Goal: Transaction & Acquisition: Purchase product/service

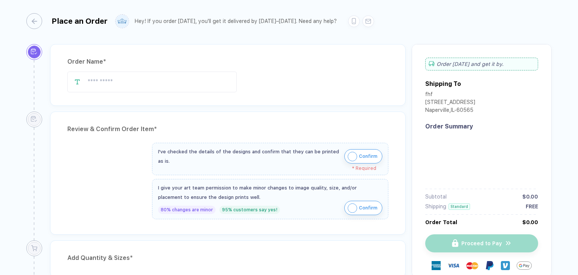
type input "***"
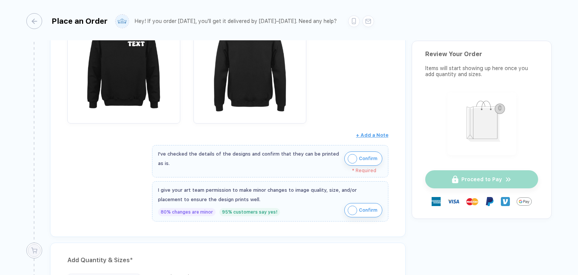
scroll to position [150, 0]
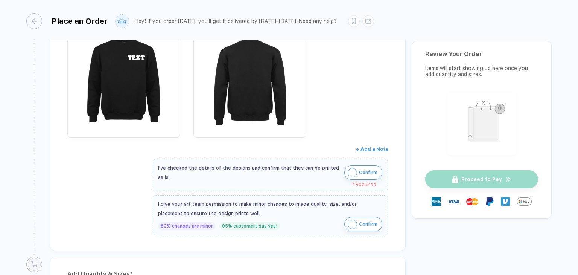
click at [367, 175] on span "Confirm" at bounding box center [368, 172] width 18 height 12
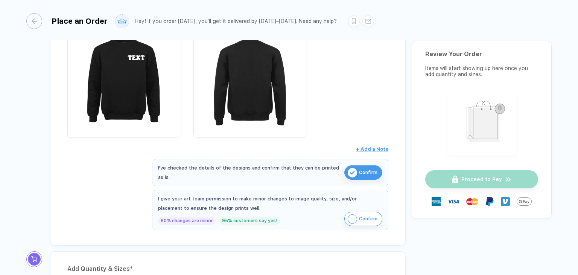
click at [360, 212] on span "Confirm" at bounding box center [368, 218] width 18 height 12
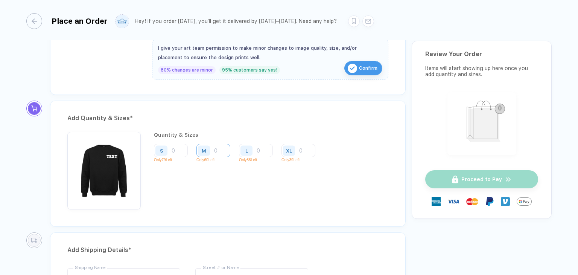
click at [216, 149] on input "number" at bounding box center [213, 150] width 34 height 13
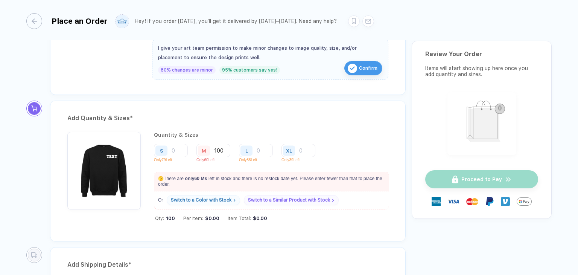
drag, startPoint x: 234, startPoint y: 120, endPoint x: 245, endPoint y: 124, distance: 11.4
click at [234, 120] on div "Add Quantity & Sizes *" at bounding box center [227, 118] width 321 height 12
click at [226, 147] on input "100" at bounding box center [213, 150] width 34 height 13
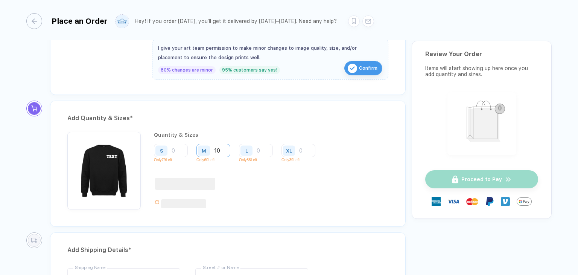
type input "1"
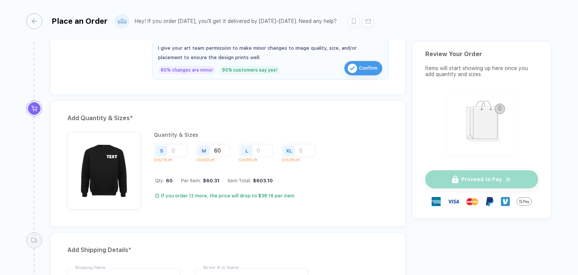
type input "6"
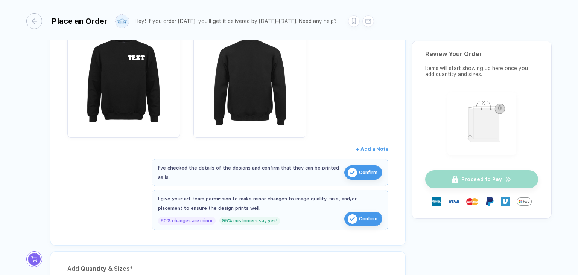
scroll to position [338, 0]
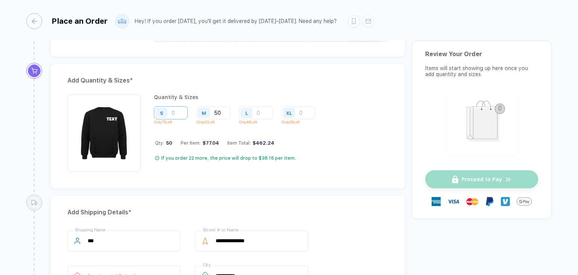
click at [171, 110] on input "number" at bounding box center [171, 112] width 34 height 13
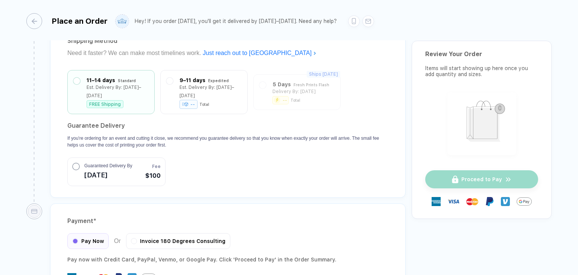
scroll to position [489, 0]
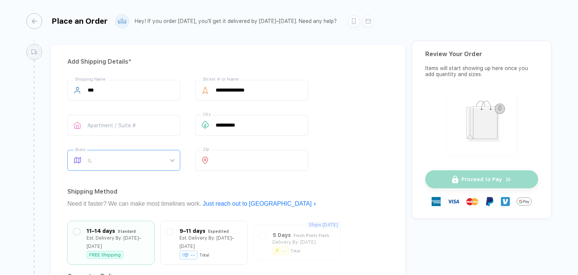
click at [122, 155] on span "IL" at bounding box center [131, 160] width 86 height 20
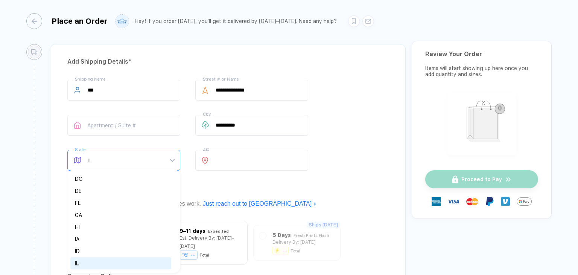
click at [123, 157] on span "IL" at bounding box center [131, 160] width 86 height 20
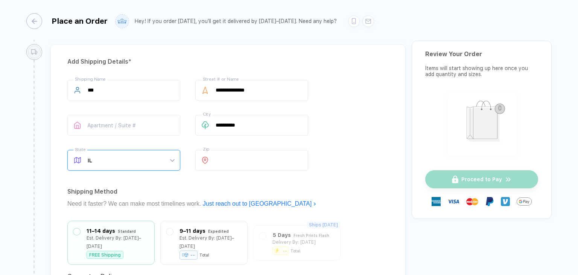
click at [333, 68] on div "**********" at bounding box center [227, 196] width 355 height 304
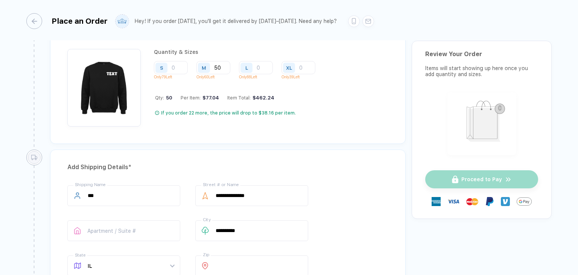
scroll to position [376, 0]
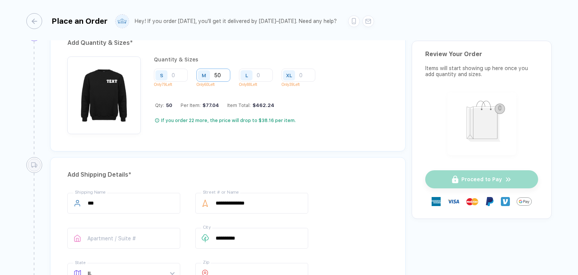
click at [225, 73] on input "50" at bounding box center [213, 74] width 34 height 13
type input "5"
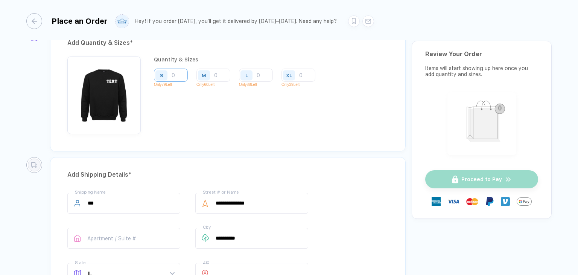
click at [176, 73] on input "number" at bounding box center [171, 74] width 34 height 13
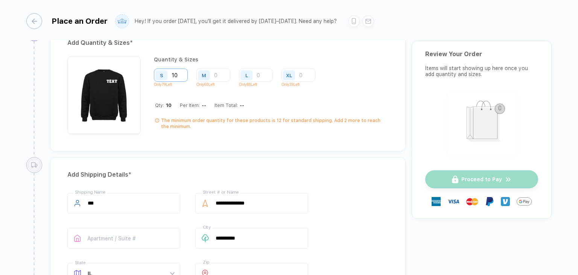
type input "10"
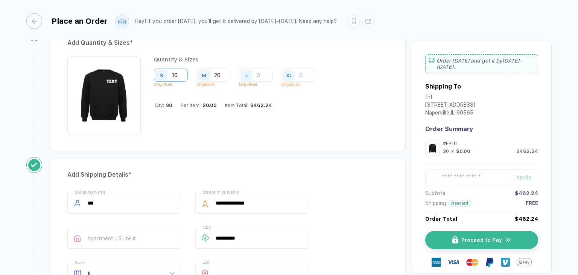
type input "20"
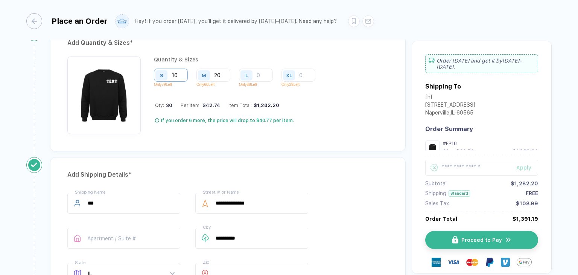
drag, startPoint x: 180, startPoint y: 70, endPoint x: 184, endPoint y: 70, distance: 3.8
click at [181, 70] on input "10" at bounding box center [171, 74] width 34 height 13
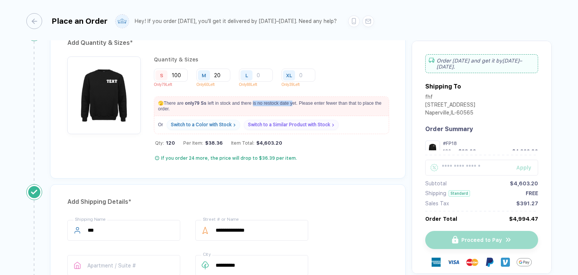
drag, startPoint x: 254, startPoint y: 103, endPoint x: 293, endPoint y: 103, distance: 38.4
click at [293, 103] on p "🫣 There are only 79 S s left in stock and there is no restock date yet. Please …" at bounding box center [271, 106] width 234 height 19
click at [367, 173] on div "Add Quantity & Sizes * Quantity & Sizes S 100 Only 79 Left M 20 Only 60 Left L …" at bounding box center [227, 101] width 355 height 153
click at [184, 71] on input "100" at bounding box center [171, 74] width 34 height 13
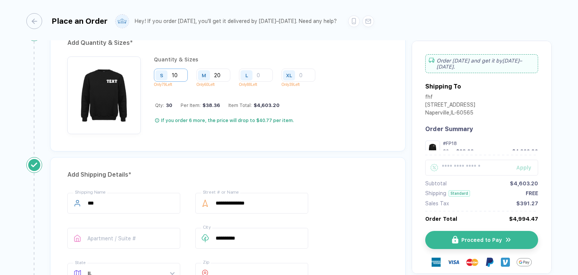
type input "1"
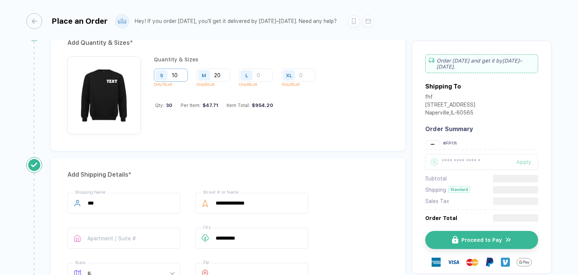
type input "100"
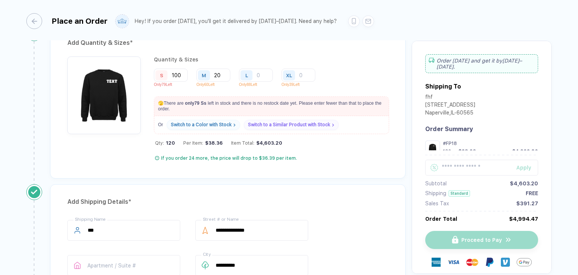
drag, startPoint x: 158, startPoint y: 82, endPoint x: 176, endPoint y: 82, distance: 18.4
click at [176, 82] on p "Only 79 Left" at bounding box center [173, 84] width 39 height 4
click at [185, 88] on div "S 100 Only 79 Left" at bounding box center [173, 79] width 39 height 22
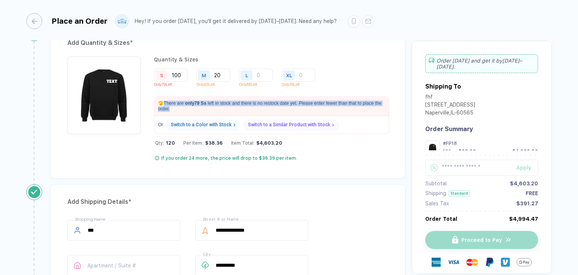
drag, startPoint x: 164, startPoint y: 101, endPoint x: 173, endPoint y: 107, distance: 11.1
click at [173, 107] on p "🫣 There are only 79 S s left in stock and there is no restock date yet. Please …" at bounding box center [271, 106] width 234 height 19
click at [199, 106] on p "🫣 There are only 79 S s left in stock and there is no restock date yet. Please …" at bounding box center [271, 106] width 234 height 19
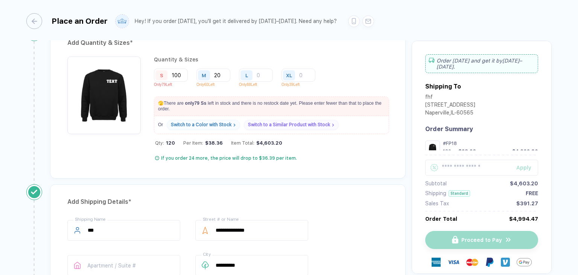
drag, startPoint x: 132, startPoint y: 172, endPoint x: 138, endPoint y: 170, distance: 5.9
click at [132, 172] on div "Add Quantity & Sizes * Quantity & Sizes S 100 Only 79 Left M 20 Only 60 Left L …" at bounding box center [227, 101] width 355 height 153
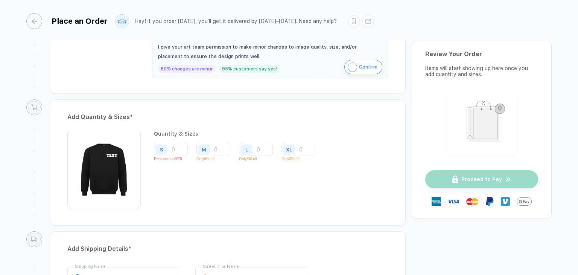
scroll to position [301, 0]
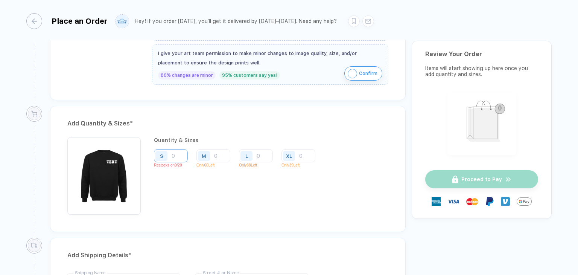
click at [179, 155] on input "number" at bounding box center [171, 155] width 34 height 13
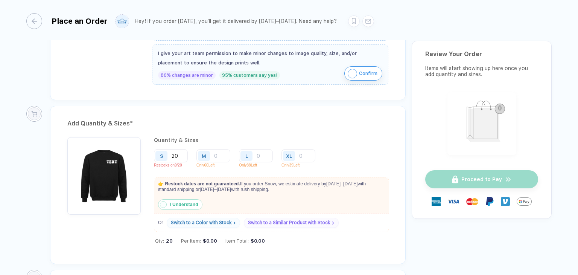
type input "20"
drag, startPoint x: 241, startPoint y: 182, endPoint x: 375, endPoint y: 182, distance: 133.9
click at [375, 182] on p "👉 Restock dates are not guaranteed. If you order S now, we estimate delivery by…" at bounding box center [269, 186] width 231 height 19
drag, startPoint x: 351, startPoint y: 133, endPoint x: 320, endPoint y: 138, distance: 31.2
click at [352, 133] on div "Add Quantity & Sizes * Quantity & Sizes S 20 Restocks on 9/20 M Only 60 Left L …" at bounding box center [227, 185] width 355 height 158
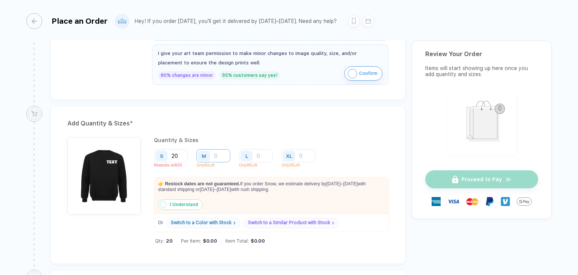
click at [224, 153] on input "number" at bounding box center [213, 155] width 34 height 13
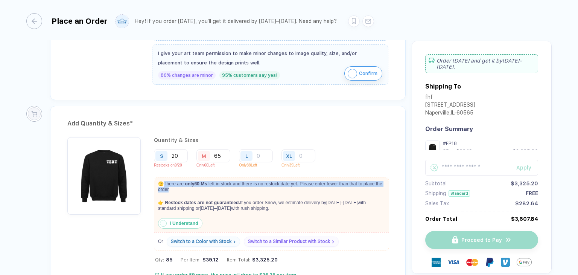
drag, startPoint x: 164, startPoint y: 181, endPoint x: 177, endPoint y: 189, distance: 15.9
click at [176, 189] on p "🫣 There are only 60 M s left in stock and there is no restock date yet. Please …" at bounding box center [271, 186] width 234 height 19
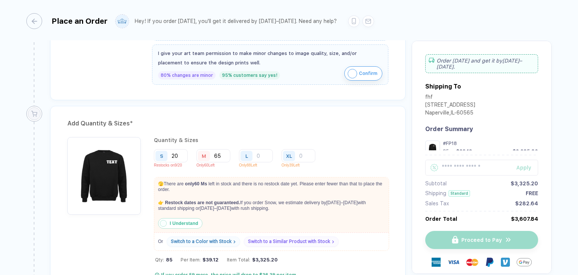
click at [206, 191] on p "🫣 There are only 60 M s left in stock and there is no restock date yet. Please …" at bounding box center [271, 186] width 234 height 19
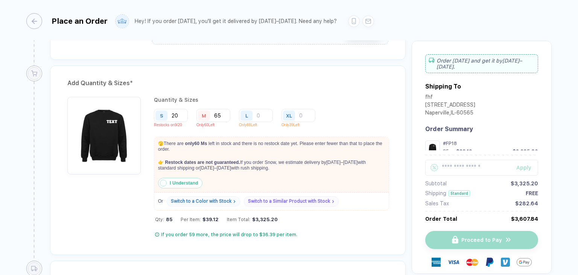
scroll to position [338, 0]
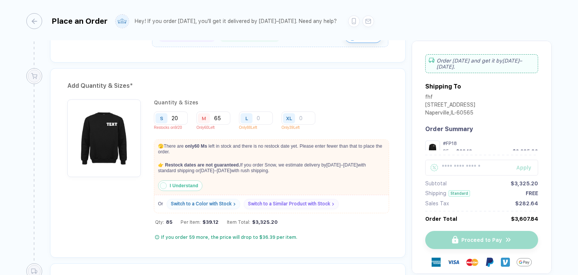
click at [174, 184] on strong "I Understand" at bounding box center [184, 185] width 29 height 5
click at [226, 115] on input "65" at bounding box center [213, 117] width 34 height 13
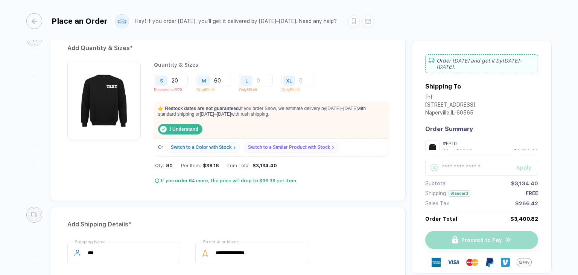
scroll to position [376, 0]
type input "60"
click at [263, 77] on input "number" at bounding box center [256, 80] width 34 height 13
type input "2"
click at [488, 218] on div "Please fill all the form inputs to submit the order." at bounding box center [479, 216] width 94 height 20
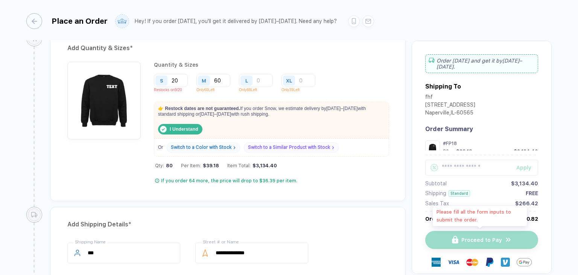
click at [482, 239] on div "Proceed to Pay" at bounding box center [481, 240] width 113 height 18
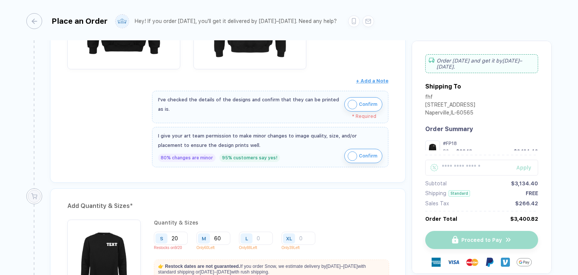
scroll to position [113, 0]
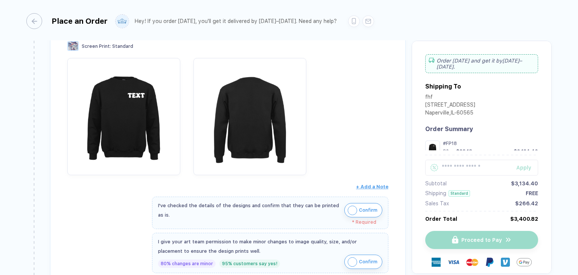
click at [364, 209] on span "Confirm" at bounding box center [368, 210] width 18 height 12
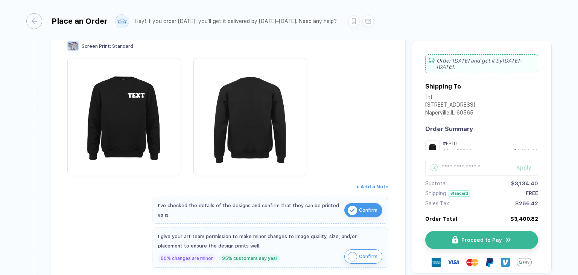
click at [363, 253] on span "Confirm" at bounding box center [368, 256] width 18 height 12
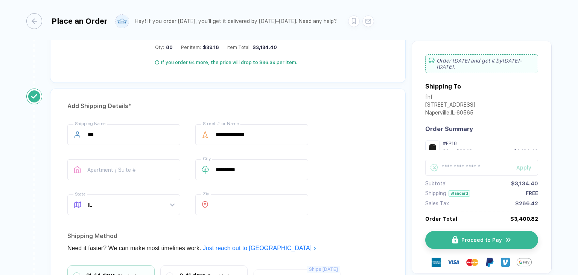
scroll to position [338, 0]
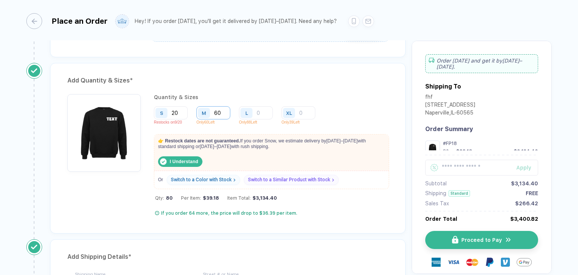
click at [225, 111] on input "60" at bounding box center [213, 112] width 34 height 13
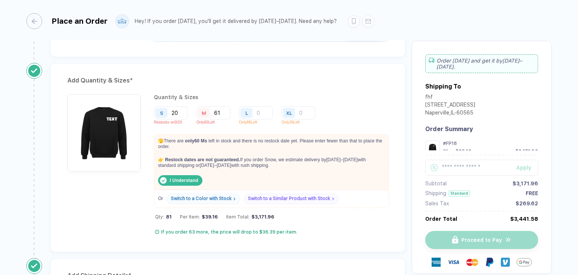
type input "61"
click at [179, 113] on input "20" at bounding box center [171, 112] width 34 height 13
type input "2"
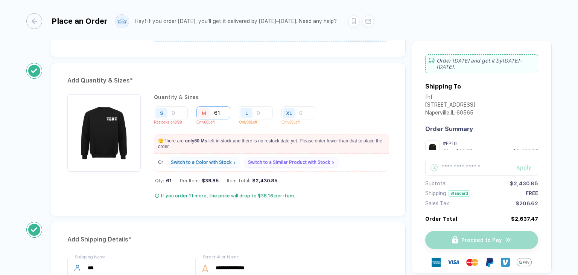
click at [227, 114] on input "61" at bounding box center [213, 112] width 34 height 13
type input "6"
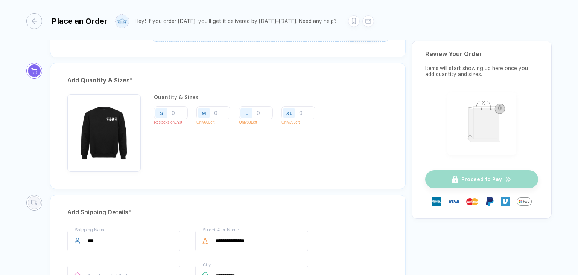
click at [277, 76] on div "Add Quantity & Sizes *" at bounding box center [227, 80] width 321 height 12
click at [174, 110] on input "number" at bounding box center [171, 112] width 34 height 13
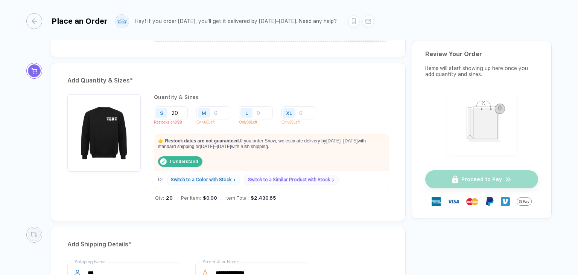
type input "20"
click at [253, 110] on div "L" at bounding box center [247, 112] width 17 height 13
click at [263, 111] on input "number" at bounding box center [256, 112] width 34 height 13
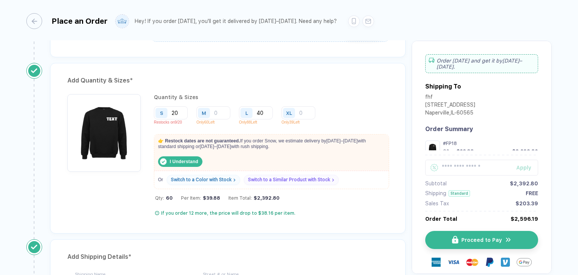
click at [317, 89] on div "Add Quantity & Sizes * Quantity & Sizes S 20 Restocks on 9/20 M Only 60 Left L …" at bounding box center [227, 148] width 355 height 170
drag, startPoint x: 260, startPoint y: 112, endPoint x: 270, endPoint y: 111, distance: 9.8
click at [261, 112] on input "40" at bounding box center [256, 112] width 34 height 13
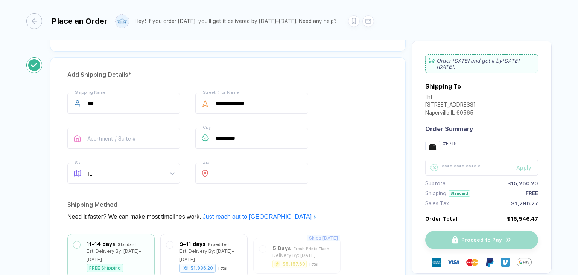
scroll to position [639, 0]
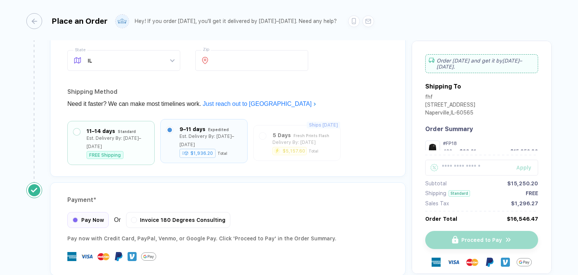
click at [170, 129] on label at bounding box center [169, 129] width 7 height 7
click at [76, 130] on label at bounding box center [76, 129] width 7 height 7
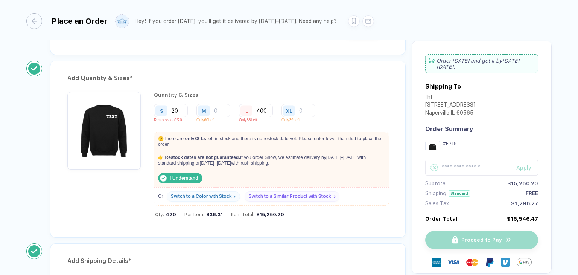
scroll to position [338, 0]
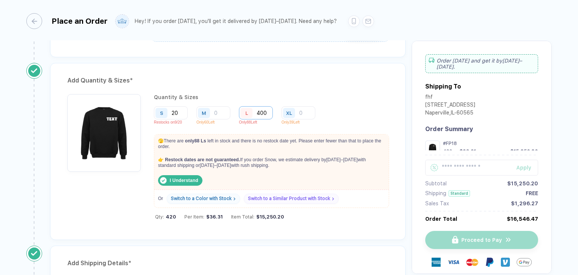
click at [267, 111] on input "400" at bounding box center [256, 112] width 34 height 13
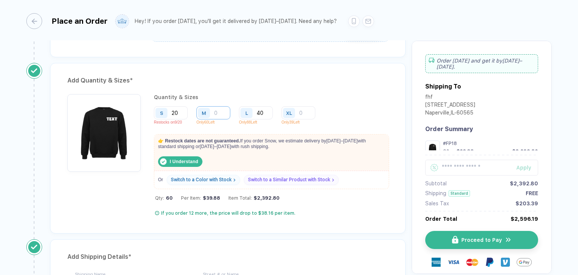
type input "40"
click at [216, 112] on input "number" at bounding box center [213, 112] width 34 height 13
type input "30"
drag, startPoint x: 182, startPoint y: 112, endPoint x: 181, endPoint y: 116, distance: 4.1
click at [182, 114] on input "20" at bounding box center [171, 112] width 34 height 13
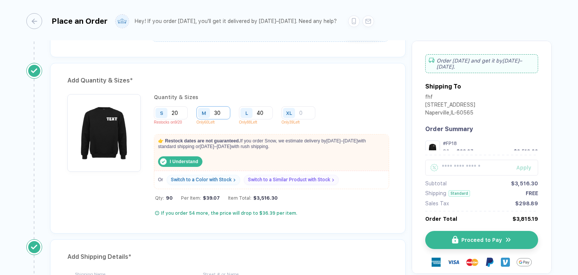
click at [219, 115] on input "30" at bounding box center [213, 112] width 34 height 13
click at [178, 110] on input "20" at bounding box center [171, 112] width 34 height 13
type input "2"
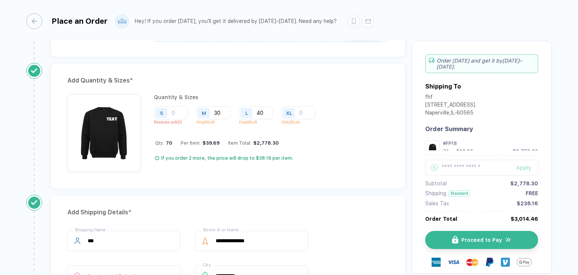
click at [184, 120] on p "Restocks on 9/20" at bounding box center [173, 122] width 39 height 4
click at [176, 111] on input "number" at bounding box center [171, 112] width 34 height 13
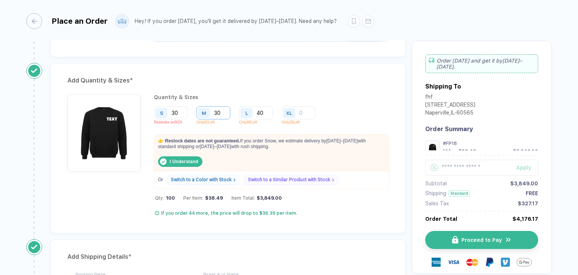
type input "30"
click at [228, 106] on input "30" at bounding box center [213, 112] width 34 height 13
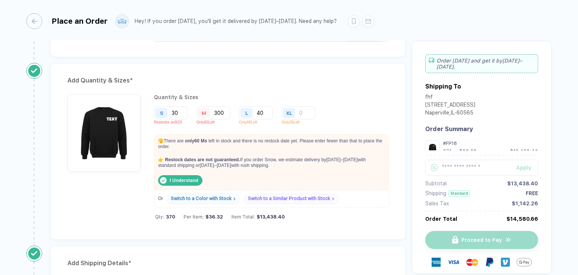
drag, startPoint x: 160, startPoint y: 140, endPoint x: 260, endPoint y: 168, distance: 103.8
click at [260, 168] on div "🫣 There are only 60 M s left in stock and there is no restock date yet. Please …" at bounding box center [271, 159] width 234 height 51
click at [305, 173] on div "👉 Restock dates are not guaranteed. If you order S now, we estimate delivery by…" at bounding box center [271, 169] width 234 height 32
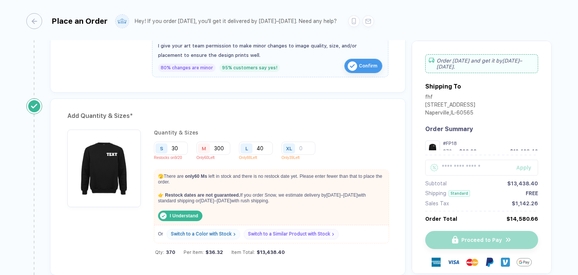
scroll to position [301, 0]
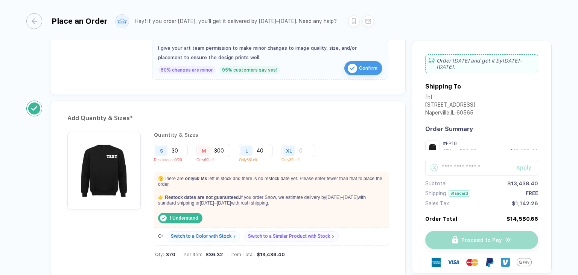
click at [322, 121] on div "Add Quantity & Sizes *" at bounding box center [227, 118] width 321 height 12
click at [246, 107] on div "Add Quantity & Sizes * Quantity & Sizes S 30 Restocks on 9/20 M 300 Only 60 Lef…" at bounding box center [227, 188] width 355 height 177
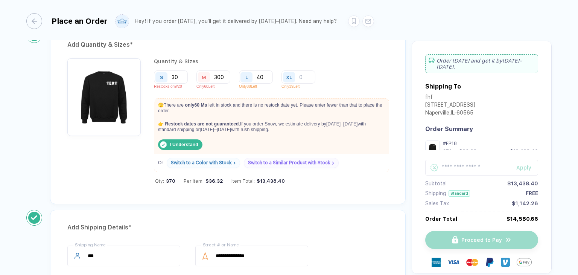
scroll to position [376, 0]
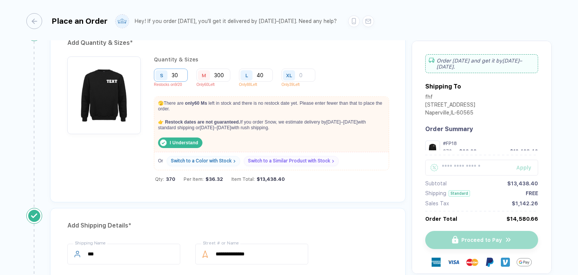
click at [181, 76] on input "30" at bounding box center [171, 74] width 34 height 13
drag, startPoint x: 164, startPoint y: 104, endPoint x: 259, endPoint y: 131, distance: 98.3
click at [259, 131] on div "🫣 There are only 60 M s left in stock and there is no restock date yet. Please …" at bounding box center [271, 122] width 234 height 51
click at [277, 124] on p "👉 Restock dates are not guaranteed. If you order S now, we estimate delivery by…" at bounding box center [269, 124] width 231 height 19
drag, startPoint x: 163, startPoint y: 120, endPoint x: 261, endPoint y: 131, distance: 98.4
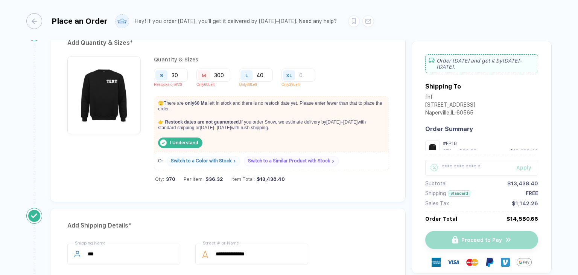
click at [261, 131] on p "👉 Restock dates are not guaranteed. If you order S now, we estimate delivery by…" at bounding box center [269, 124] width 231 height 19
drag, startPoint x: 191, startPoint y: 105, endPoint x: 187, endPoint y: 105, distance: 4.1
click at [189, 105] on p "🫣 There are only 60 M s left in stock and there is no restock date yet. Please …" at bounding box center [271, 106] width 234 height 19
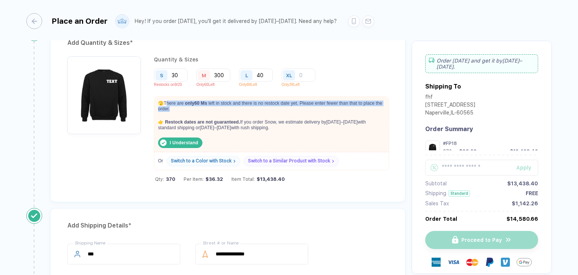
drag, startPoint x: 166, startPoint y: 101, endPoint x: 203, endPoint y: 109, distance: 37.8
click at [187, 107] on p "🫣 There are only 60 M s left in stock and there is no restock date yet. Please …" at bounding box center [271, 106] width 234 height 19
click at [206, 110] on p "🫣 There are only 60 M s left in stock and there is no restock date yet. Please …" at bounding box center [271, 106] width 234 height 19
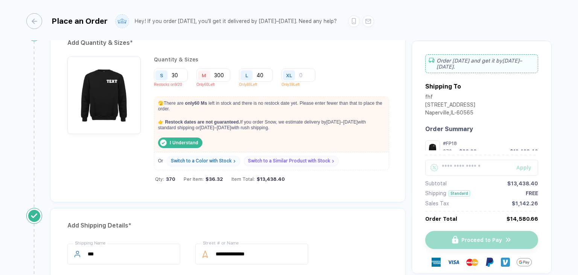
click at [290, 132] on p "👉 Restock dates are not guaranteed. If you order S now, we estimate delivery by…" at bounding box center [269, 124] width 231 height 19
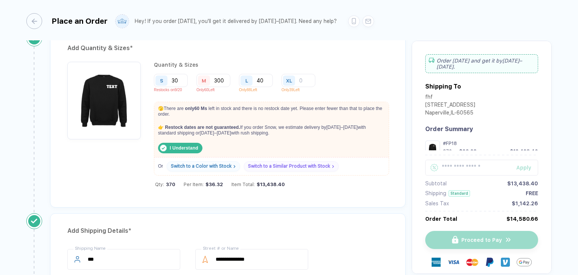
click at [273, 106] on p "🫣 There are only 60 M s left in stock and there is no restock date yet. Please …" at bounding box center [271, 111] width 234 height 19
click at [285, 108] on p "🫣 There are only 60 M s left in stock and there is no restock date yet. Please …" at bounding box center [271, 111] width 234 height 19
click at [361, 121] on p "👉 Restock dates are not guaranteed. If you order S now, we estimate delivery by…" at bounding box center [269, 130] width 231 height 19
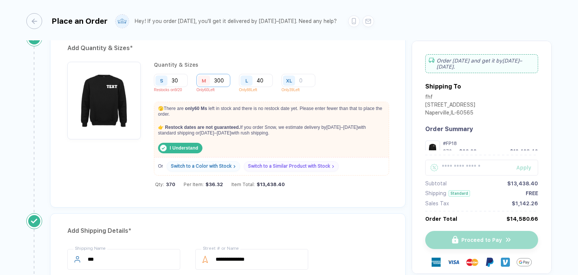
click at [225, 78] on input "300" at bounding box center [213, 80] width 34 height 13
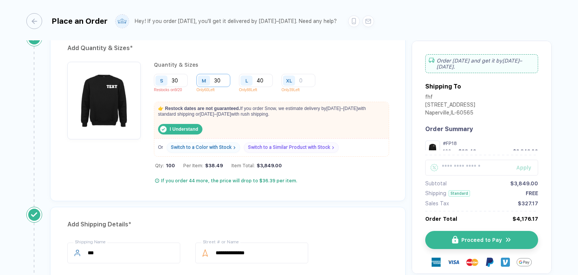
type input "300"
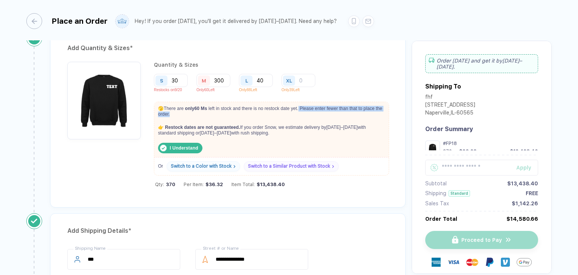
drag, startPoint x: 300, startPoint y: 106, endPoint x: 324, endPoint y: 114, distance: 24.9
click at [324, 114] on p "🫣 There are only 60 M s left in stock and there is no restock date yet. Please …" at bounding box center [271, 111] width 234 height 19
click at [328, 117] on p "🫣 There are only 60 M s left in stock and there is no restock date yet. Please …" at bounding box center [271, 111] width 234 height 19
drag, startPoint x: 299, startPoint y: 108, endPoint x: 342, endPoint y: 112, distance: 43.1
click at [335, 112] on p "🫣 There are only 60 M s left in stock and there is no restock date yet. Please …" at bounding box center [271, 111] width 234 height 19
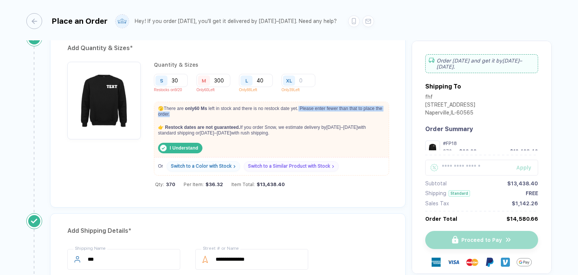
click at [214, 117] on p "🫣 There are only 60 M s left in stock and there is no restock date yet. Please …" at bounding box center [271, 111] width 234 height 19
drag, startPoint x: 303, startPoint y: 109, endPoint x: 331, endPoint y: 112, distance: 28.8
click at [331, 112] on p "🫣 There are only 60 M s left in stock and there is no restock date yet. Please …" at bounding box center [271, 111] width 234 height 19
click at [256, 112] on p "🫣 There are only 60 M s left in stock and there is no restock date yet. Please …" at bounding box center [271, 111] width 234 height 19
click at [179, 81] on input "30" at bounding box center [171, 80] width 34 height 13
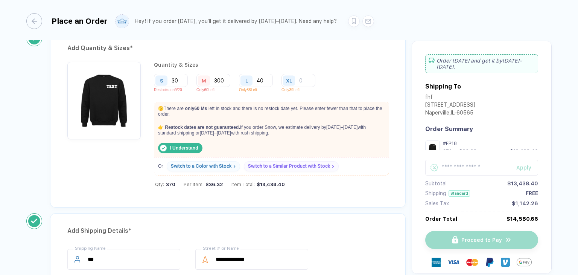
click at [227, 94] on div "Quantity & Sizes S 30 Restocks on 9/20 M 300 Only 60 Left L 40 Only 88 Left XL …" at bounding box center [271, 126] width 234 height 128
drag, startPoint x: 236, startPoint y: 136, endPoint x: 248, endPoint y: 134, distance: 12.1
click at [236, 136] on p "👉 Restock dates are not guaranteed. If you order S now, we estimate delivery by…" at bounding box center [269, 130] width 231 height 19
click at [258, 110] on p "🫣 There are only 60 M s left in stock and there is no restock date yet. Please …" at bounding box center [271, 111] width 234 height 19
click at [259, 80] on input "40" at bounding box center [256, 80] width 34 height 13
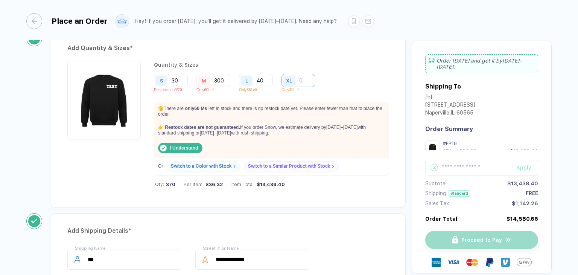
click at [305, 80] on input "number" at bounding box center [298, 80] width 34 height 13
click at [226, 80] on input "300" at bounding box center [213, 80] width 34 height 13
click at [264, 79] on input "40" at bounding box center [256, 80] width 34 height 13
click at [303, 78] on input "number" at bounding box center [298, 80] width 34 height 13
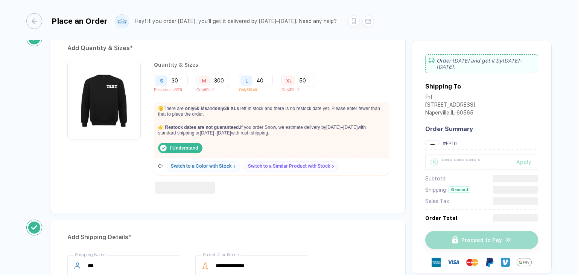
click at [344, 53] on div "Add Quantity & Sizes * Quantity & Sizes S 30 Restocks on 9/20 M 300 Only 60 Lef…" at bounding box center [227, 121] width 355 height 183
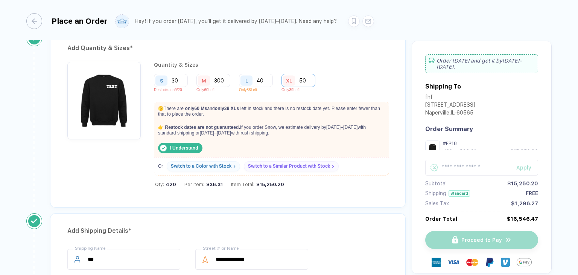
click at [304, 78] on input "50" at bounding box center [298, 80] width 34 height 13
type input "5"
drag, startPoint x: 280, startPoint y: 86, endPoint x: 308, endPoint y: 88, distance: 27.9
click at [308, 88] on div "S 30 Restocks on 9/20 M 300 Only 60 Left L 40 Only 88 Left XL 30 Only 39 Left" at bounding box center [271, 85] width 234 height 22
click at [308, 89] on p "Only 39 Left" at bounding box center [300, 90] width 39 height 4
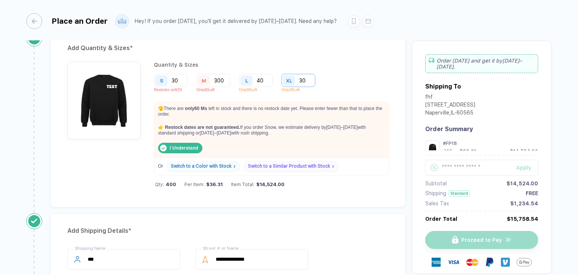
drag, startPoint x: 306, startPoint y: 74, endPoint x: 314, endPoint y: 76, distance: 8.9
click at [307, 74] on input "30" at bounding box center [298, 80] width 34 height 13
type input "3"
drag, startPoint x: 326, startPoint y: 94, endPoint x: 296, endPoint y: 88, distance: 30.8
click at [325, 94] on div "Quantity & Sizes S 30 Restocks on 9/20 M 300 Only 60 Left L 40 Only 88 Left XL …" at bounding box center [271, 126] width 234 height 128
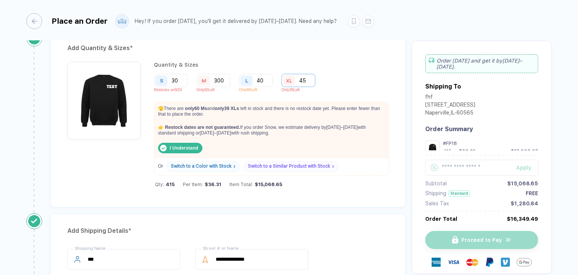
click at [308, 80] on input "45" at bounding box center [298, 80] width 34 height 13
type input "4"
click at [344, 83] on div "S 30 Restocks on 9/20 M 300 Only 60 Left L 40 Only 88 Left XL Only 39 Left" at bounding box center [271, 85] width 234 height 22
drag, startPoint x: 282, startPoint y: 88, endPoint x: 311, endPoint y: 90, distance: 28.2
click at [311, 90] on div "S 30 Restocks on 9/20 M 300 Only 60 Left L 40 Only 88 Left XL Only 39 Left" at bounding box center [271, 85] width 234 height 22
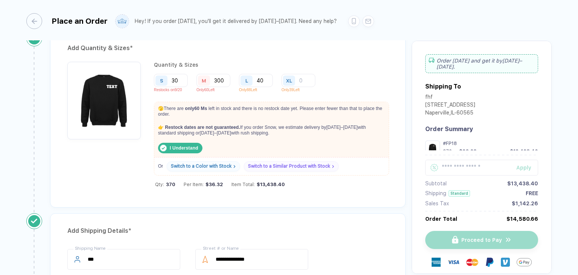
click at [320, 91] on div "XL Only 39 Left" at bounding box center [300, 85] width 39 height 22
click at [304, 74] on input "number" at bounding box center [298, 80] width 34 height 13
click at [359, 105] on p "🫣 There are only 60 M s left in stock and there is no restock date yet. Please …" at bounding box center [271, 111] width 234 height 19
click at [226, 79] on input "300" at bounding box center [213, 80] width 34 height 13
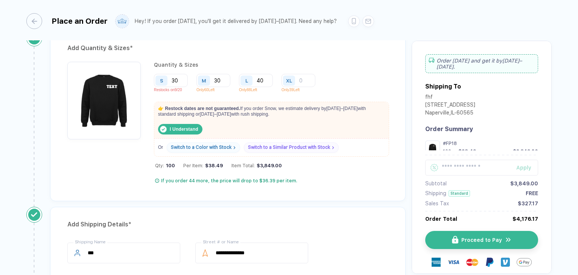
type input "300"
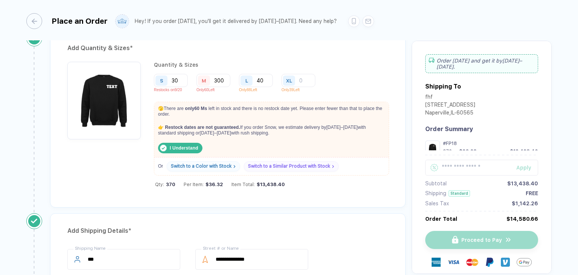
click at [361, 80] on div "S 30 Restocks on 9/20 M 300 Only 60 Left L 40 Only 88 Left XL Only 39 Left" at bounding box center [271, 85] width 234 height 22
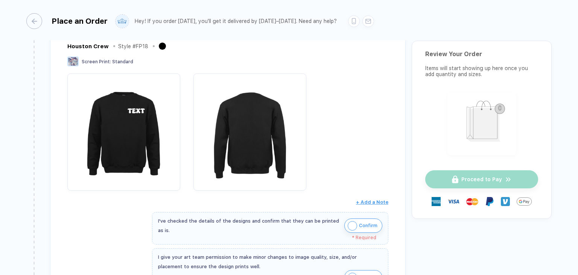
scroll to position [113, 0]
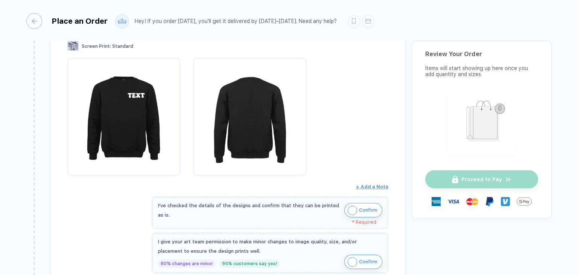
click at [366, 209] on span "Confirm" at bounding box center [368, 210] width 18 height 12
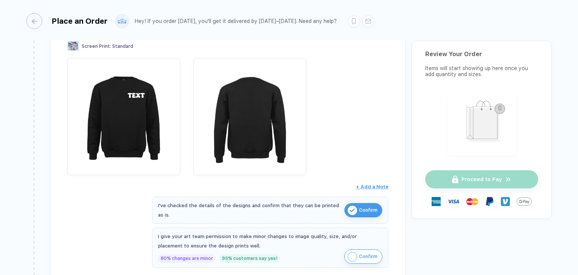
click at [366, 253] on span "Confirm" at bounding box center [368, 256] width 18 height 12
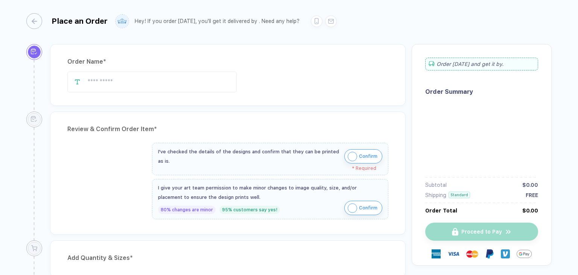
type input "***"
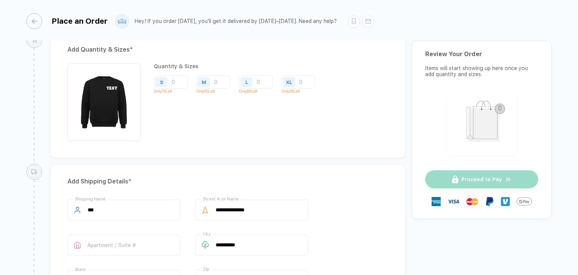
scroll to position [376, 0]
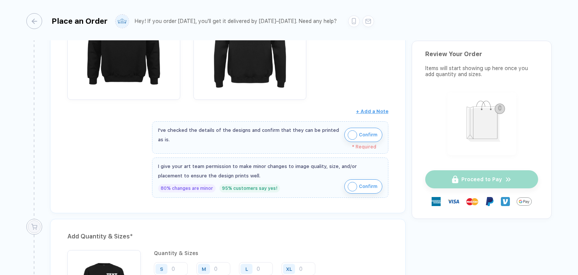
scroll to position [376, 0]
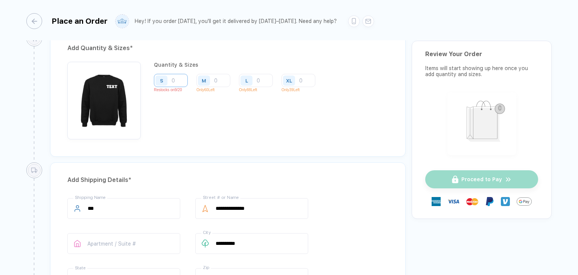
click at [181, 80] on input "number" at bounding box center [171, 80] width 34 height 13
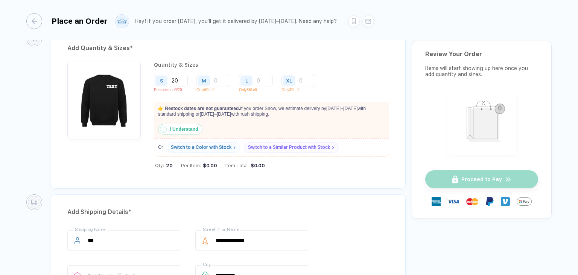
type input "20"
click at [182, 126] on strong "I Understand" at bounding box center [184, 128] width 29 height 5
click at [223, 77] on input "number" at bounding box center [213, 80] width 34 height 13
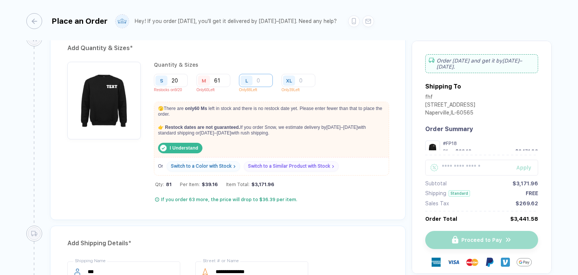
type input "61"
click at [266, 78] on input "number" at bounding box center [256, 80] width 34 height 13
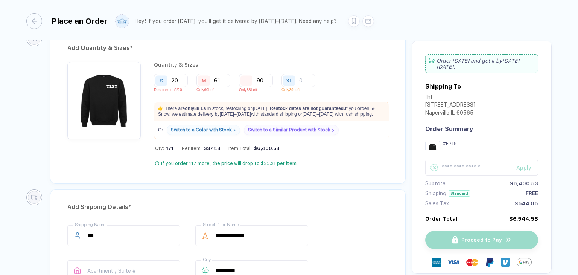
type input "90"
click at [354, 76] on div "S 20 Restocks on 9/20 M 61 Only 60 Left L 90 Only 88 Left XL Only 39 Left" at bounding box center [271, 85] width 234 height 22
click at [227, 76] on input "61" at bounding box center [213, 80] width 34 height 13
type input "6"
click at [267, 80] on input "90" at bounding box center [256, 80] width 34 height 13
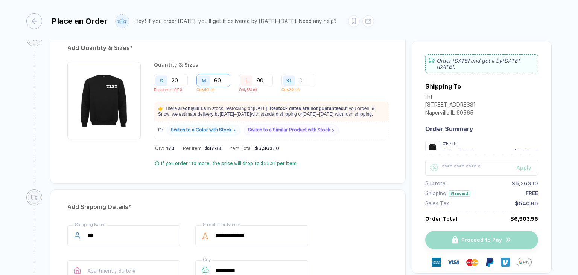
click at [224, 78] on input "60" at bounding box center [213, 80] width 34 height 13
type input "65"
click at [340, 52] on div "Add Quantity & Sizes * Quantity & Sizes S 20 Restocks on 9/20 M 65 Only 60 Left…" at bounding box center [227, 106] width 355 height 153
drag, startPoint x: 164, startPoint y: 108, endPoint x: 268, endPoint y: 109, distance: 104.2
click at [268, 109] on p "👉 There are only 88 L s in stock, restocking on [DATE] . Restock dates are not …" at bounding box center [271, 111] width 234 height 19
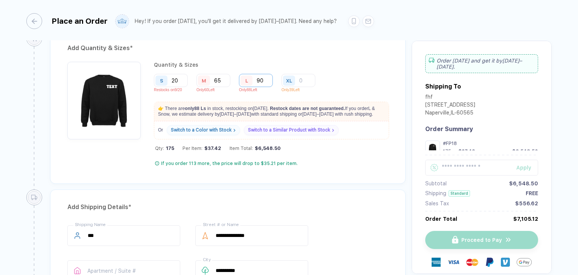
click at [265, 80] on input "90" at bounding box center [256, 80] width 34 height 13
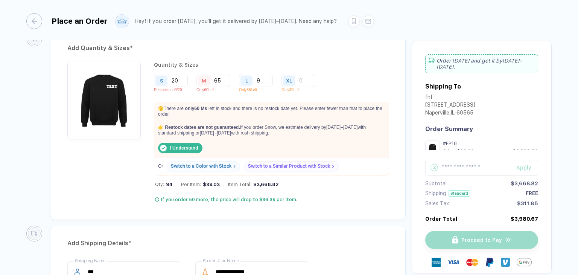
click at [354, 76] on div "S 20 Restocks on 9/20 M 65 Only 60 Left L 9 Only 88 Left XL Only 39 Left" at bounding box center [271, 85] width 234 height 22
click at [261, 78] on input "9" at bounding box center [256, 80] width 34 height 13
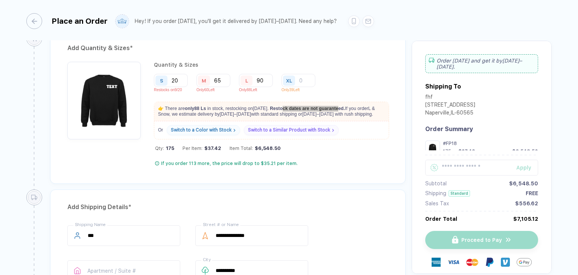
drag, startPoint x: 282, startPoint y: 106, endPoint x: 338, endPoint y: 106, distance: 56.8
click at [338, 106] on strong "Restock dates are not guaranteed." at bounding box center [307, 108] width 75 height 5
click at [371, 121] on div "👉 There are only 88 L s in stock, restocking on Sep 30 . Restock dates are not …" at bounding box center [271, 121] width 235 height 38
click at [263, 83] on input "90" at bounding box center [256, 80] width 34 height 13
type input "9"
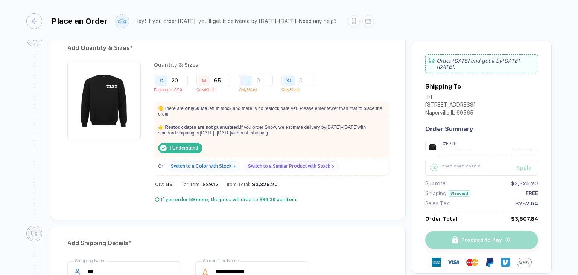
click at [346, 62] on div "Quantity & Sizes" at bounding box center [271, 65] width 234 height 6
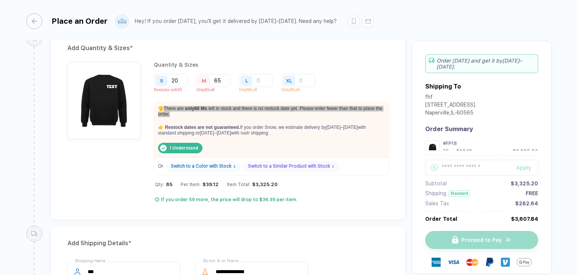
drag, startPoint x: 180, startPoint y: 113, endPoint x: 162, endPoint y: 106, distance: 18.9
click at [162, 106] on p "🫣 There are only 60 M s left in stock and there is no restock date yet. Please …" at bounding box center [271, 111] width 234 height 19
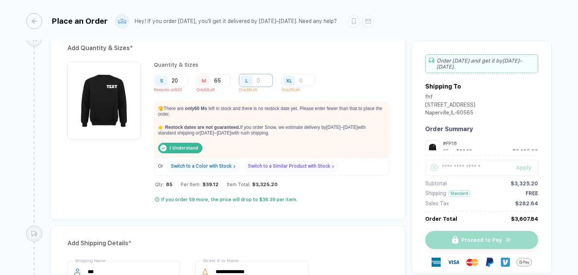
click at [260, 79] on input "number" at bounding box center [256, 80] width 34 height 13
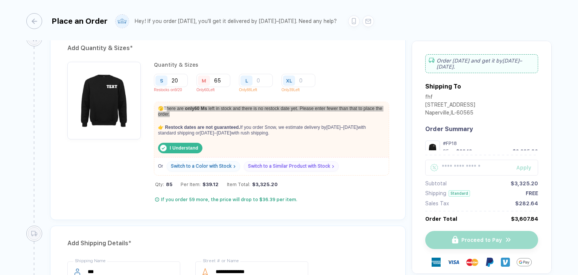
drag, startPoint x: 165, startPoint y: 106, endPoint x: 184, endPoint y: 111, distance: 18.8
click at [184, 111] on p "🫣 There are only 60 M s left in stock and there is no restock date yet. Please …" at bounding box center [271, 111] width 234 height 19
click at [191, 111] on p "🫣 There are only 60 M s left in stock and there is no restock date yet. Please …" at bounding box center [271, 111] width 234 height 19
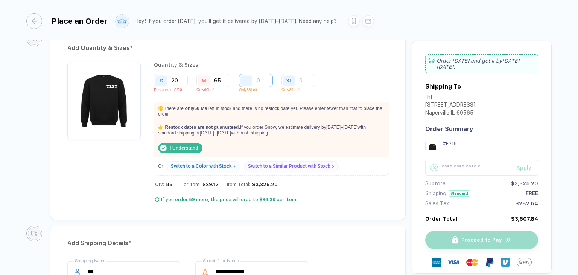
click at [256, 74] on input "number" at bounding box center [256, 80] width 34 height 13
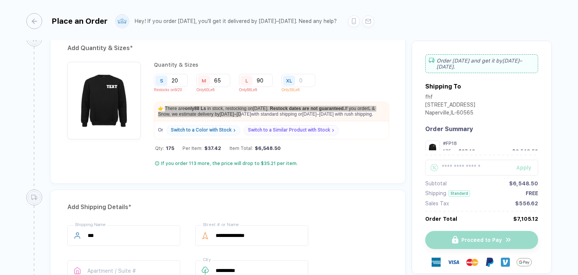
drag, startPoint x: 165, startPoint y: 104, endPoint x: 237, endPoint y: 110, distance: 71.3
click at [237, 110] on p "👉 There are only 88 L s in stock, restocking on Sep 30 . Restock dates are not …" at bounding box center [271, 111] width 234 height 19
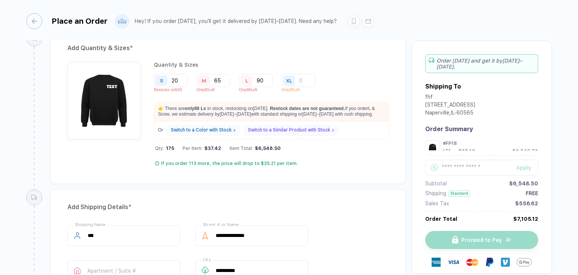
click at [370, 123] on div "👉 There are only 88 L s in stock, restocking on Sep 30 . Restock dates are not …" at bounding box center [271, 121] width 235 height 38
drag, startPoint x: 252, startPoint y: 107, endPoint x: 270, endPoint y: 108, distance: 17.7
click at [270, 108] on p "👉 There are only 88 L s in stock, restocking on Sep 30 . Restock dates are not …" at bounding box center [271, 111] width 234 height 19
click at [372, 137] on div "Or Switch to a Color with Stock Switch to a Similar Product with Stock" at bounding box center [271, 132] width 234 height 14
drag, startPoint x: 175, startPoint y: 89, endPoint x: 187, endPoint y: 88, distance: 11.3
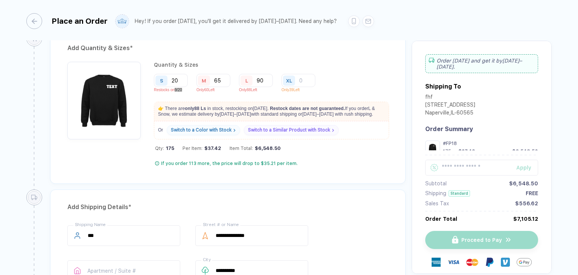
click at [187, 88] on p "Restocks on 9/20" at bounding box center [173, 90] width 39 height 4
click at [223, 79] on input "65" at bounding box center [213, 80] width 34 height 13
click at [268, 80] on input "90" at bounding box center [256, 80] width 34 height 13
click at [332, 52] on div "Add Quantity & Sizes * Quantity & Sizes S 20 Restocks on 9/20 M 65 Only 60 Left…" at bounding box center [227, 106] width 355 height 153
drag, startPoint x: 244, startPoint y: 76, endPoint x: 253, endPoint y: 77, distance: 8.7
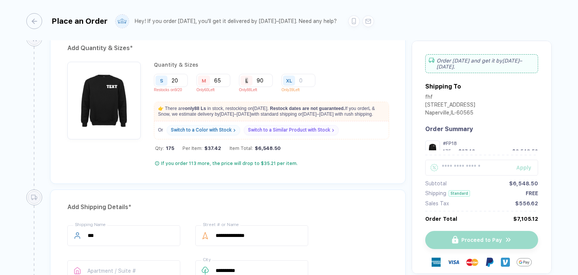
click at [253, 77] on div "L" at bounding box center [247, 80] width 17 height 13
click at [278, 97] on div "Quantity & Sizes S 20 Restocks on 9/20 M 65 Only 60 Left L 90 Only 88 Left XL O…" at bounding box center [271, 114] width 234 height 105
click at [181, 76] on input "20" at bounding box center [171, 80] width 34 height 13
drag, startPoint x: 265, startPoint y: 81, endPoint x: 294, endPoint y: 82, distance: 29.0
click at [265, 82] on input "90" at bounding box center [256, 80] width 34 height 13
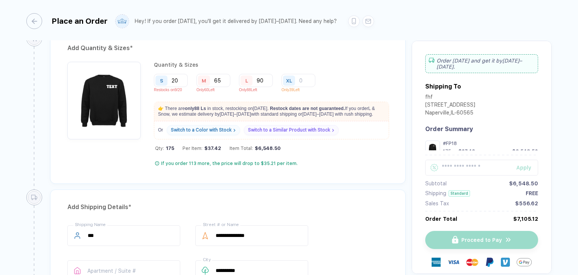
click at [352, 62] on div "Quantity & Sizes" at bounding box center [271, 65] width 234 height 6
drag, startPoint x: 197, startPoint y: 88, endPoint x: 227, endPoint y: 88, distance: 30.5
click at [227, 88] on div "S 20 Restocks on 9/20 M 65 Only 60 Left L 90 Only 88 Left XL Only 39 Left" at bounding box center [271, 85] width 234 height 22
click at [231, 88] on p "Only 60 Left" at bounding box center [215, 90] width 39 height 4
click at [263, 81] on input "90" at bounding box center [256, 80] width 34 height 13
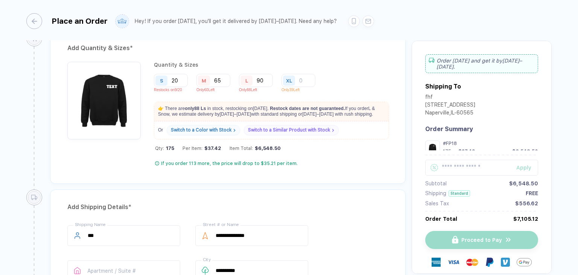
type input "9"
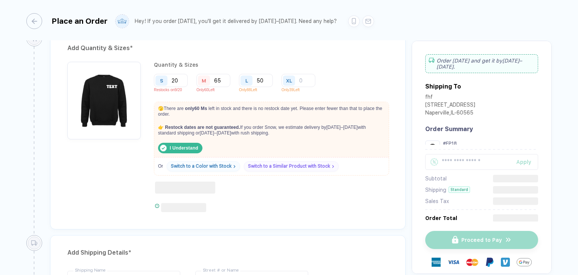
type input "5"
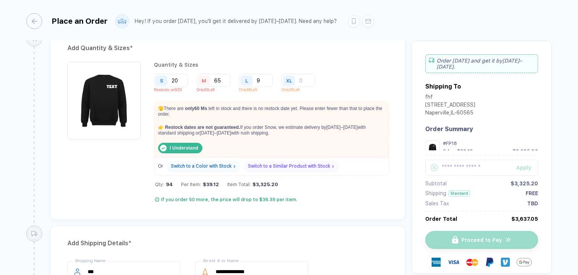
type input "90"
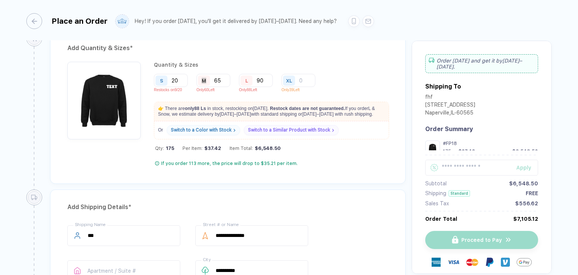
drag, startPoint x: 202, startPoint y: 78, endPoint x: 208, endPoint y: 77, distance: 5.3
click at [208, 77] on div "M" at bounding box center [204, 80] width 12 height 10
click at [360, 77] on div "S 20 Restocks on 9/20 M 65 Only 60 Left L 90 Only 88 Left XL Only 39 Left" at bounding box center [271, 85] width 234 height 22
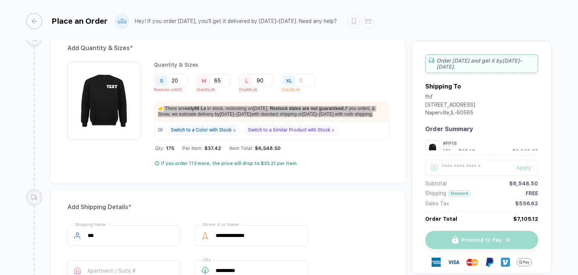
drag, startPoint x: 164, startPoint y: 106, endPoint x: 369, endPoint y: 119, distance: 205.8
click at [369, 119] on div "👉 There are only 88 L s in stock, restocking on Sep 30 . Restock dates are not …" at bounding box center [271, 111] width 234 height 19
drag, startPoint x: 165, startPoint y: 107, endPoint x: 361, endPoint y: 112, distance: 195.6
click at [361, 112] on p "👉 There are only 88 L s in stock, restocking on Sep 30 . Restock dates are not …" at bounding box center [271, 111] width 234 height 19
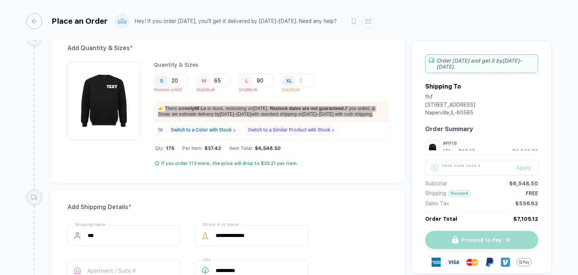
click at [362, 116] on p "👉 There are only 88 L s in stock, restocking on Sep 30 . Restock dates are not …" at bounding box center [271, 111] width 234 height 19
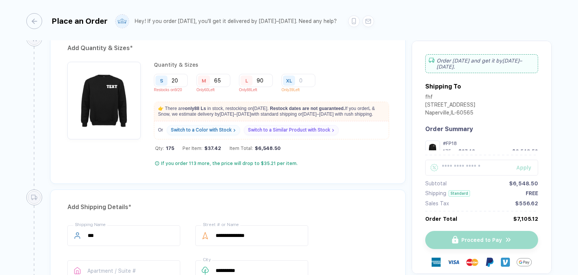
click at [362, 116] on p "👉 There are only 88 L s in stock, restocking on Sep 30 . Restock dates are not …" at bounding box center [271, 111] width 234 height 19
